Goal: Information Seeking & Learning: Learn about a topic

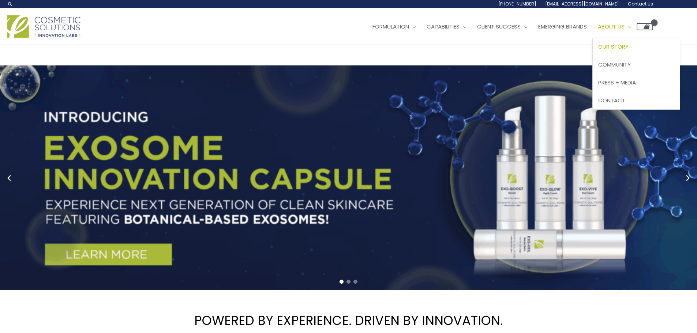
click at [628, 44] on span "Our Story" at bounding box center [613, 47] width 30 height 8
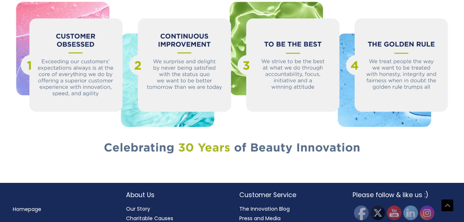
scroll to position [824, 0]
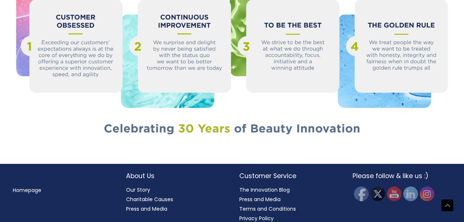
click at [154, 205] on link "Press and Media" at bounding box center [146, 208] width 41 height 7
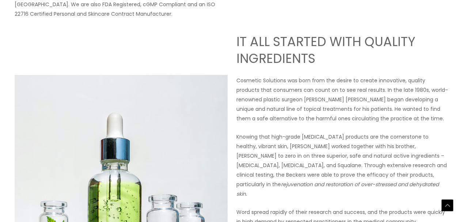
scroll to position [293, 0]
